Goal: Book appointment/travel/reservation

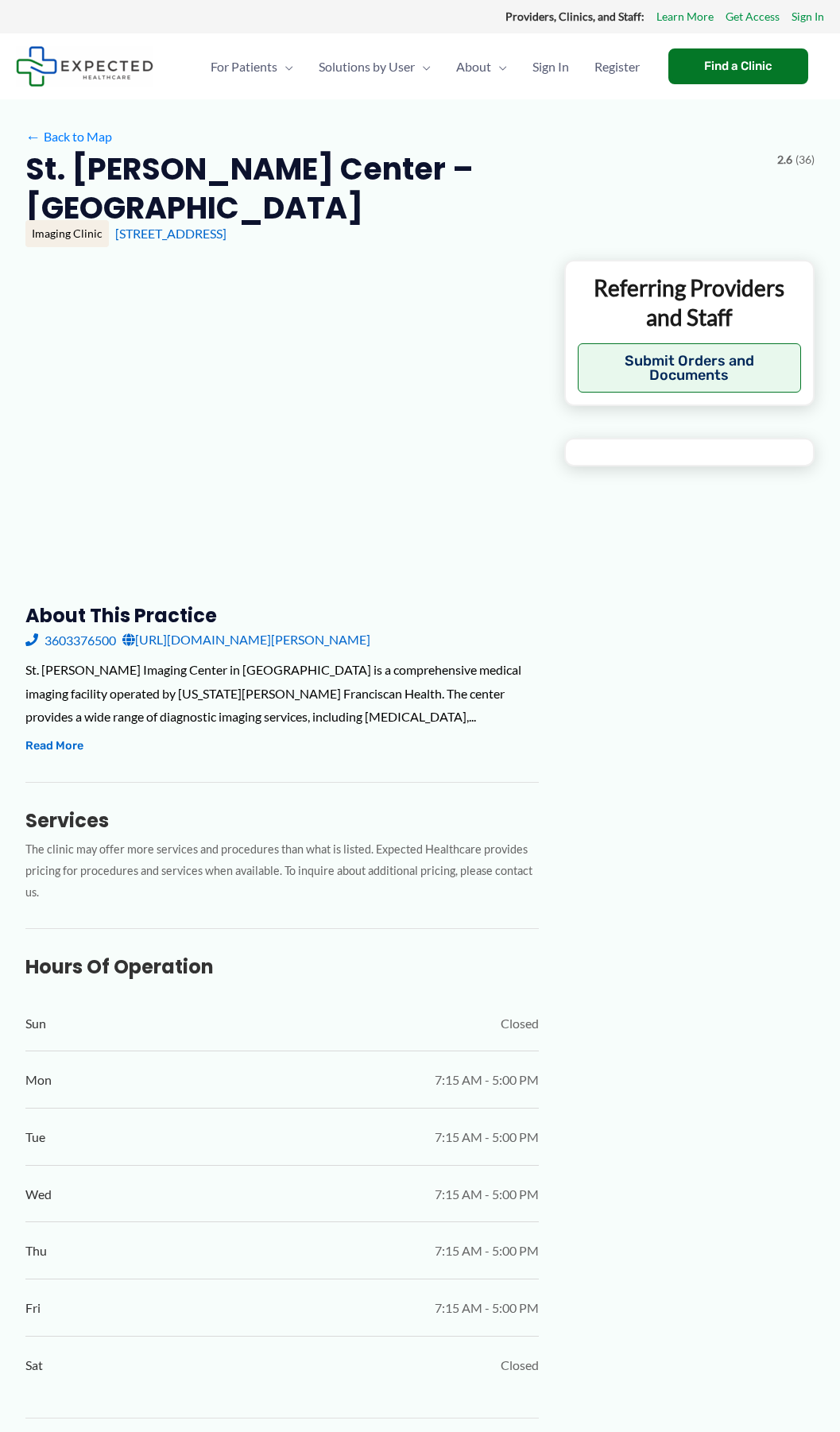
type input "**********"
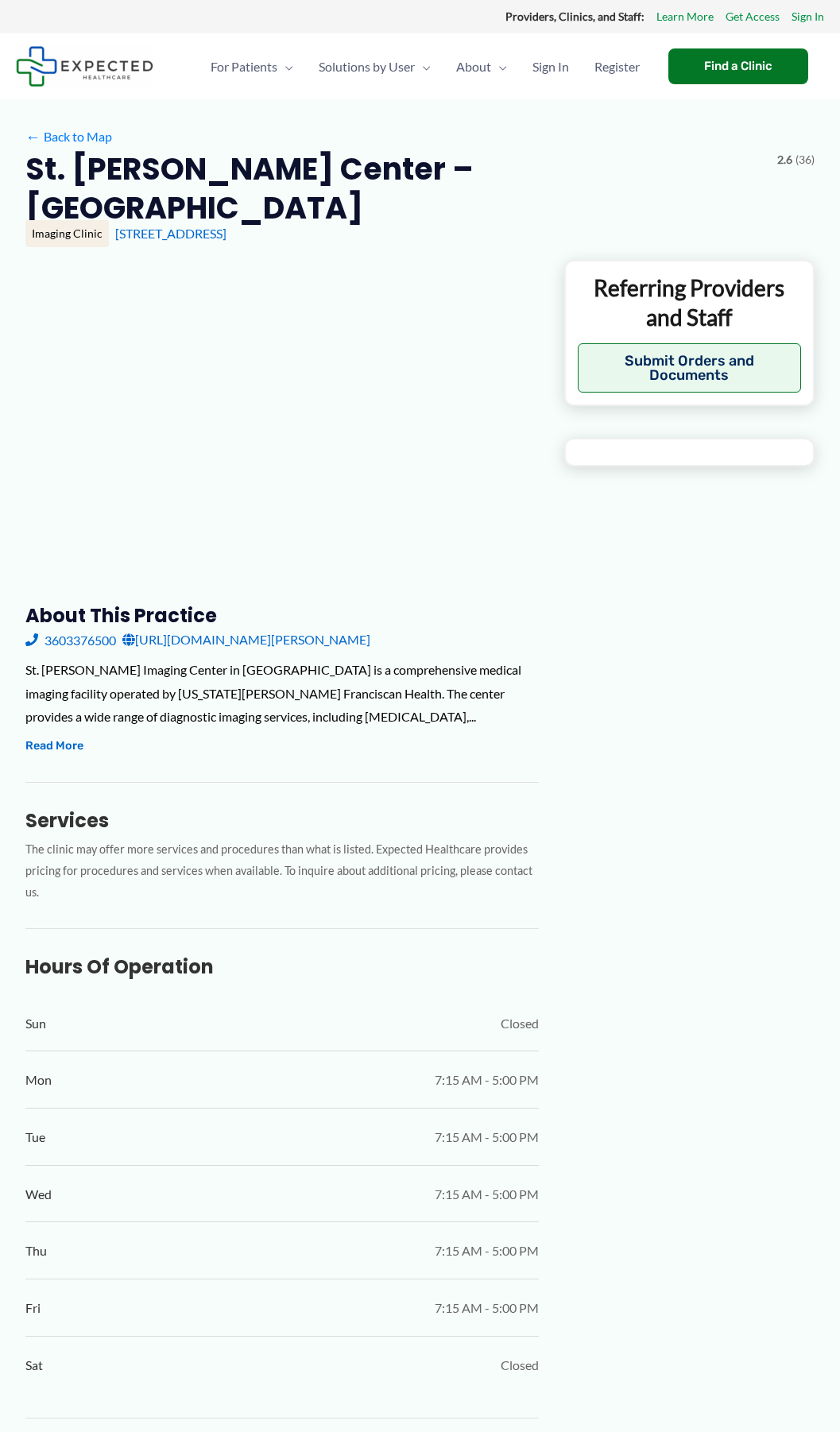
type input "**********"
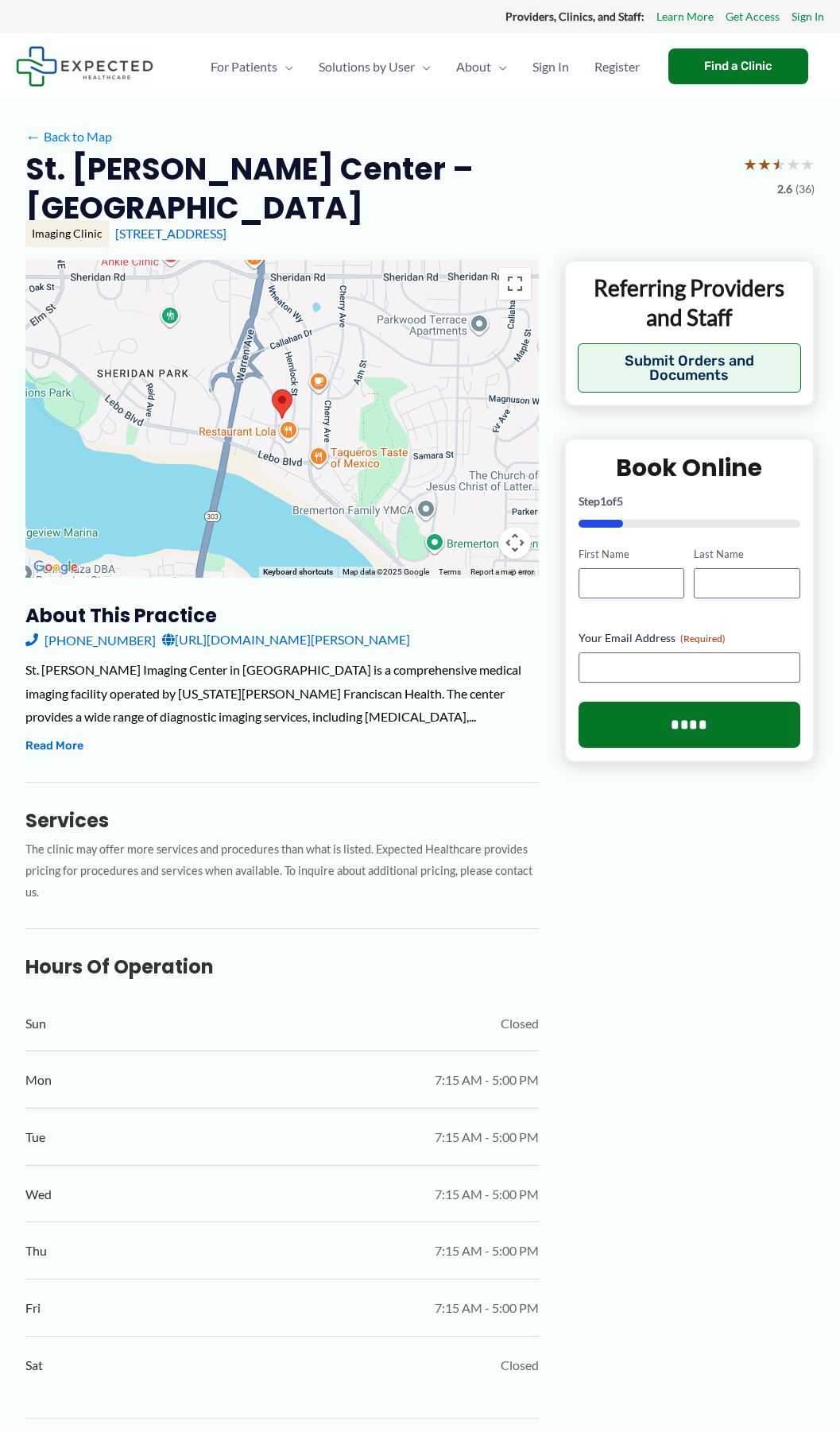
click at [356, 628] on link "[URL][DOMAIN_NAME][PERSON_NAME]" at bounding box center [286, 640] width 248 height 24
